Goal: Task Accomplishment & Management: Manage account settings

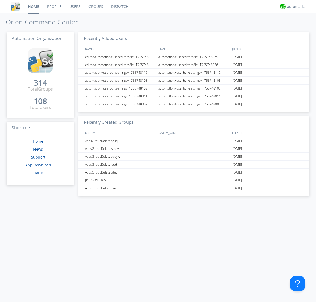
click at [74, 7] on link "Users" at bounding box center [74, 6] width 19 height 13
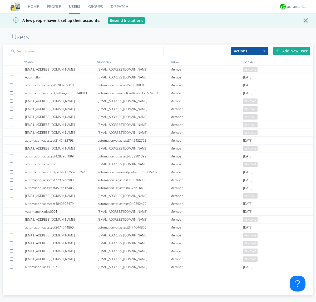
click at [292, 51] on div "Add New User" at bounding box center [291, 51] width 37 height 8
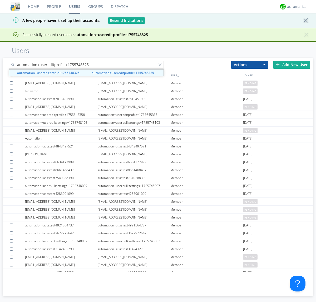
type input "automation+usereditprofile+1755748325"
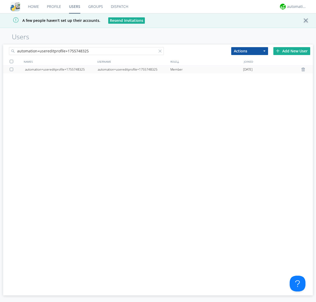
click at [134, 69] on div "automation+usereditprofile+1755748325" at bounding box center [134, 70] width 73 height 8
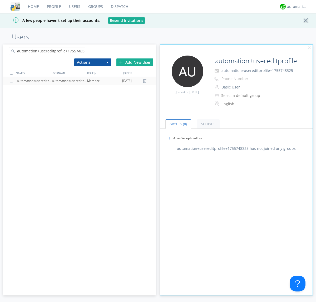
type input "AtlasGroupLoadTest"
